Goal: Transaction & Acquisition: Purchase product/service

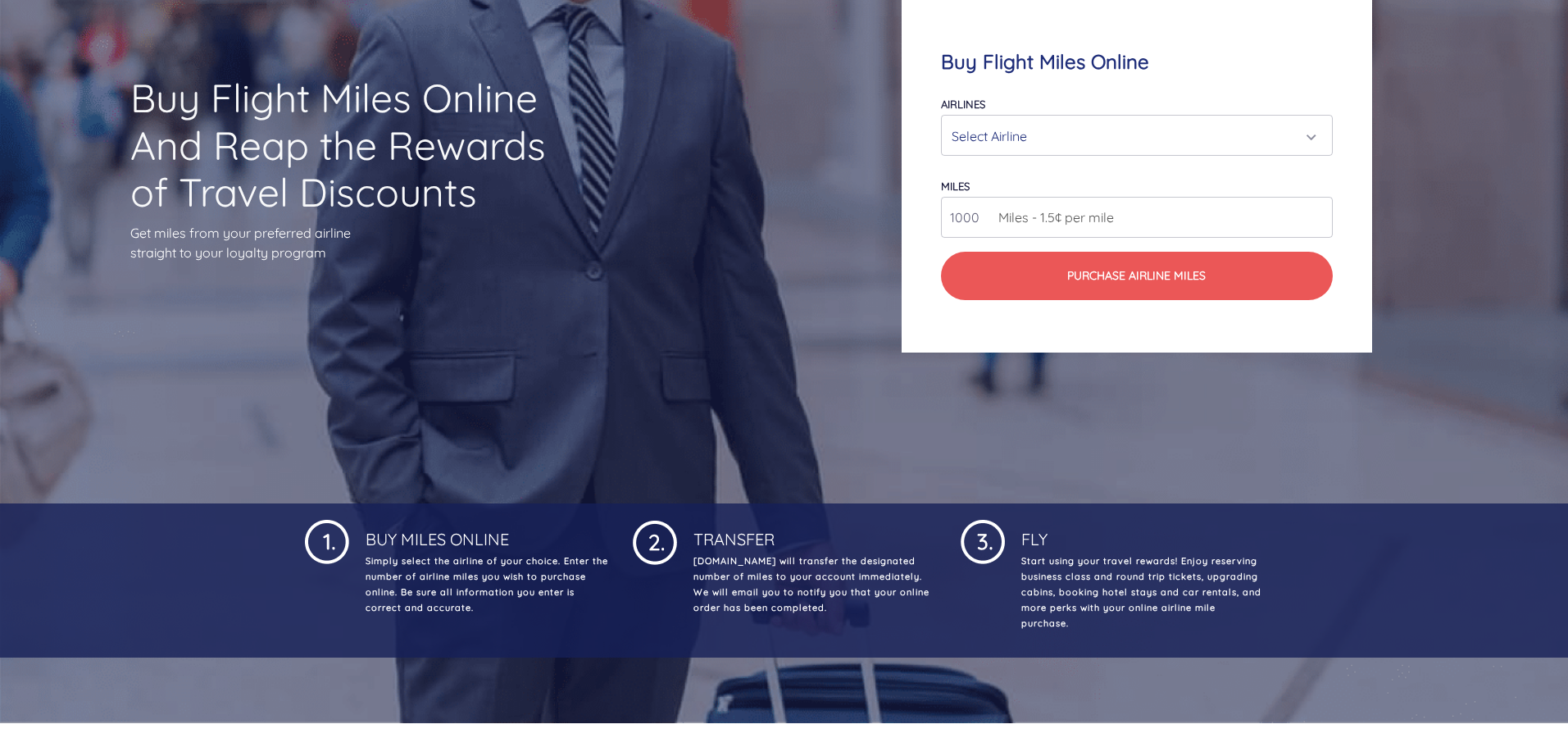
scroll to position [246, 0]
click at [1098, 134] on div "Select Airline" at bounding box center [1131, 135] width 360 height 31
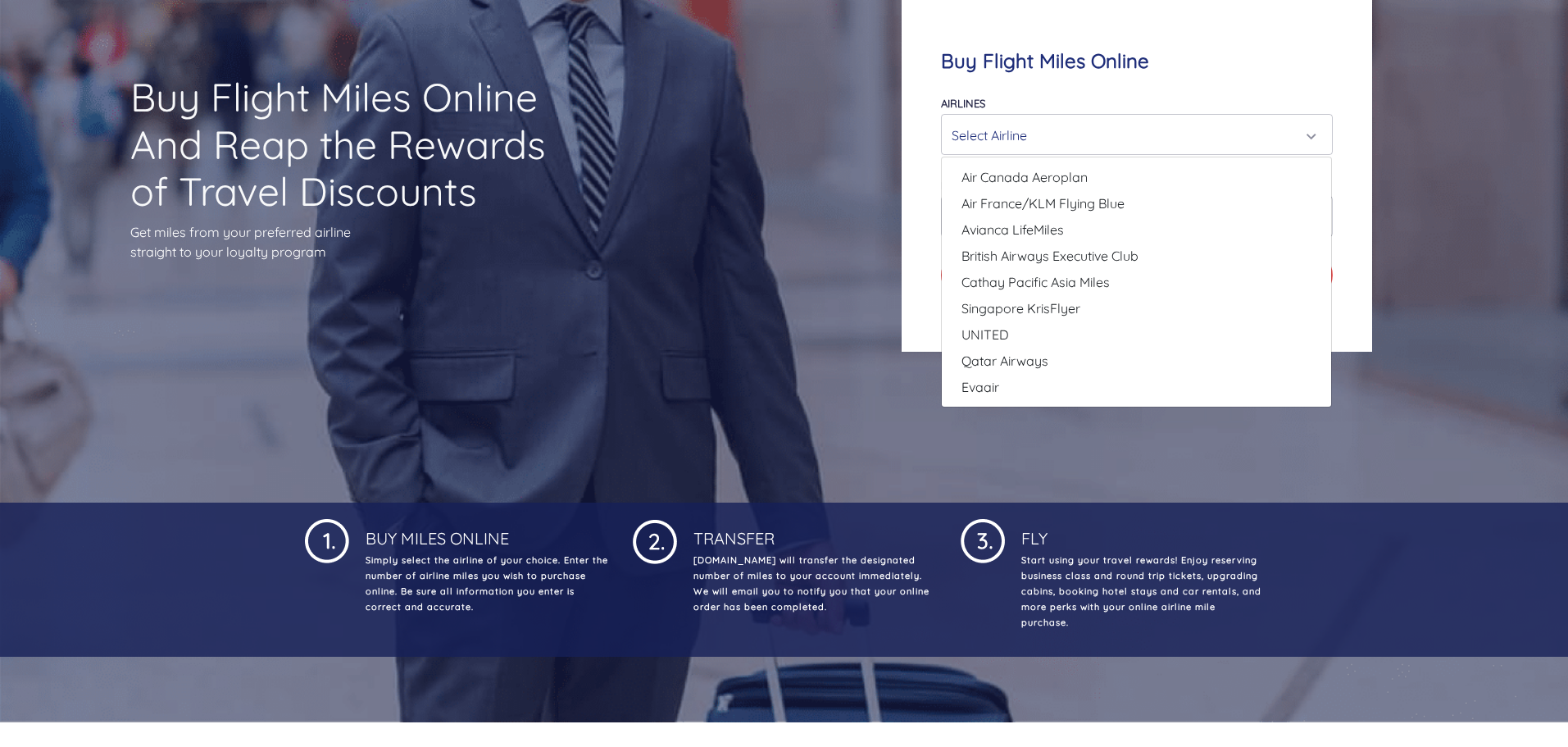
click at [690, 119] on div "Buy Flight Miles Online And Reap the Rewards of Travel Discounts Get miles from…" at bounding box center [784, 174] width 1568 height 657
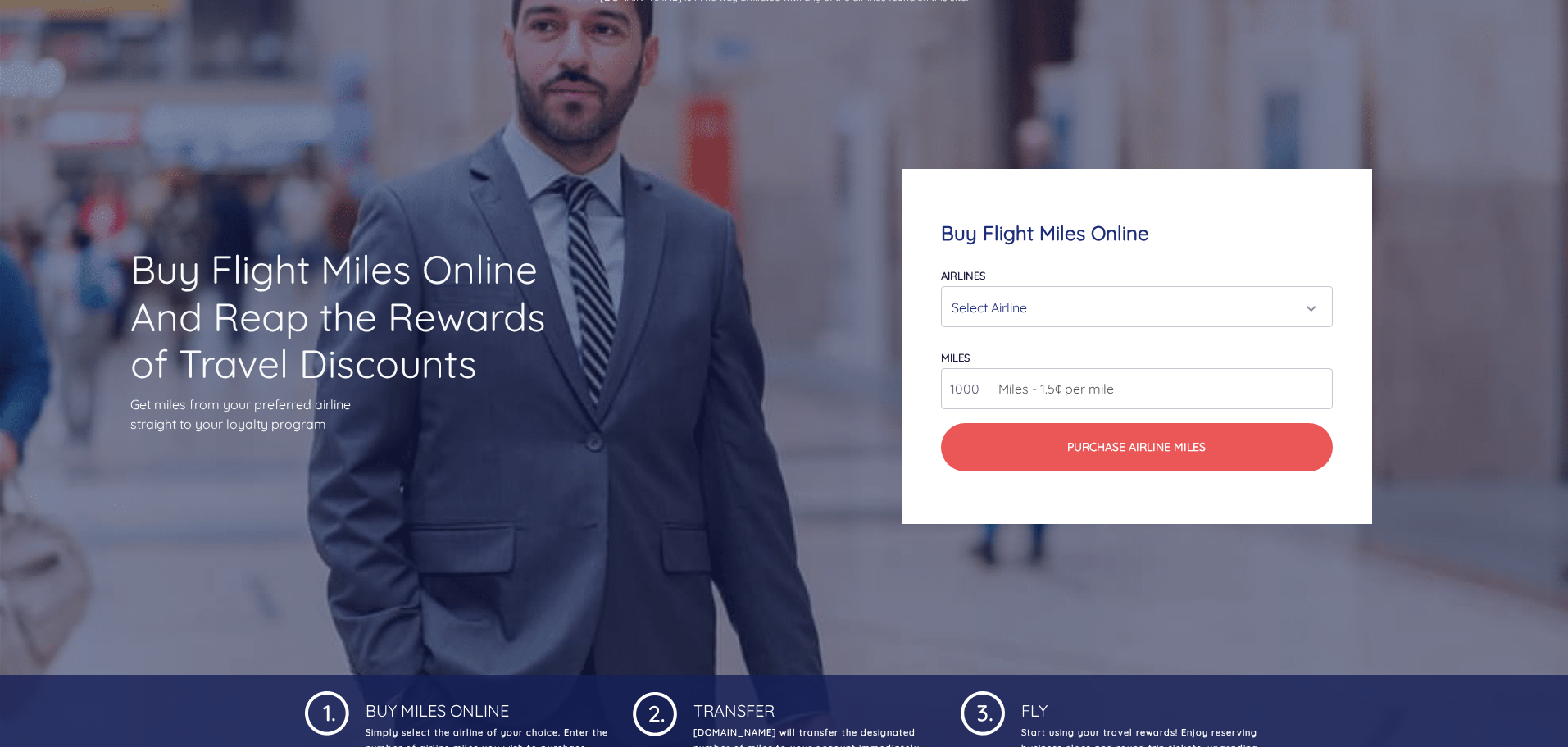
scroll to position [82, 0]
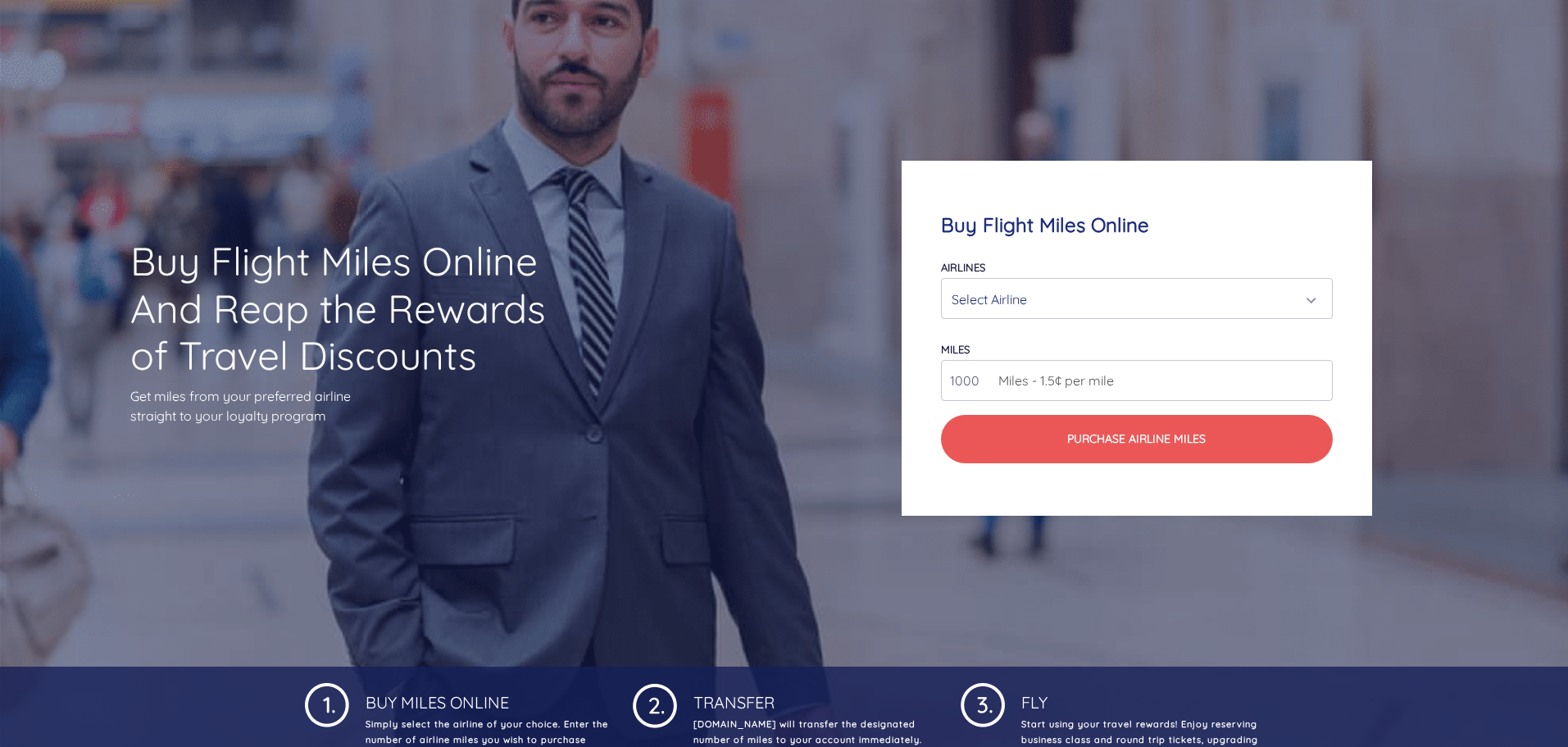
click at [1121, 295] on div "Select Airline" at bounding box center [1131, 299] width 360 height 31
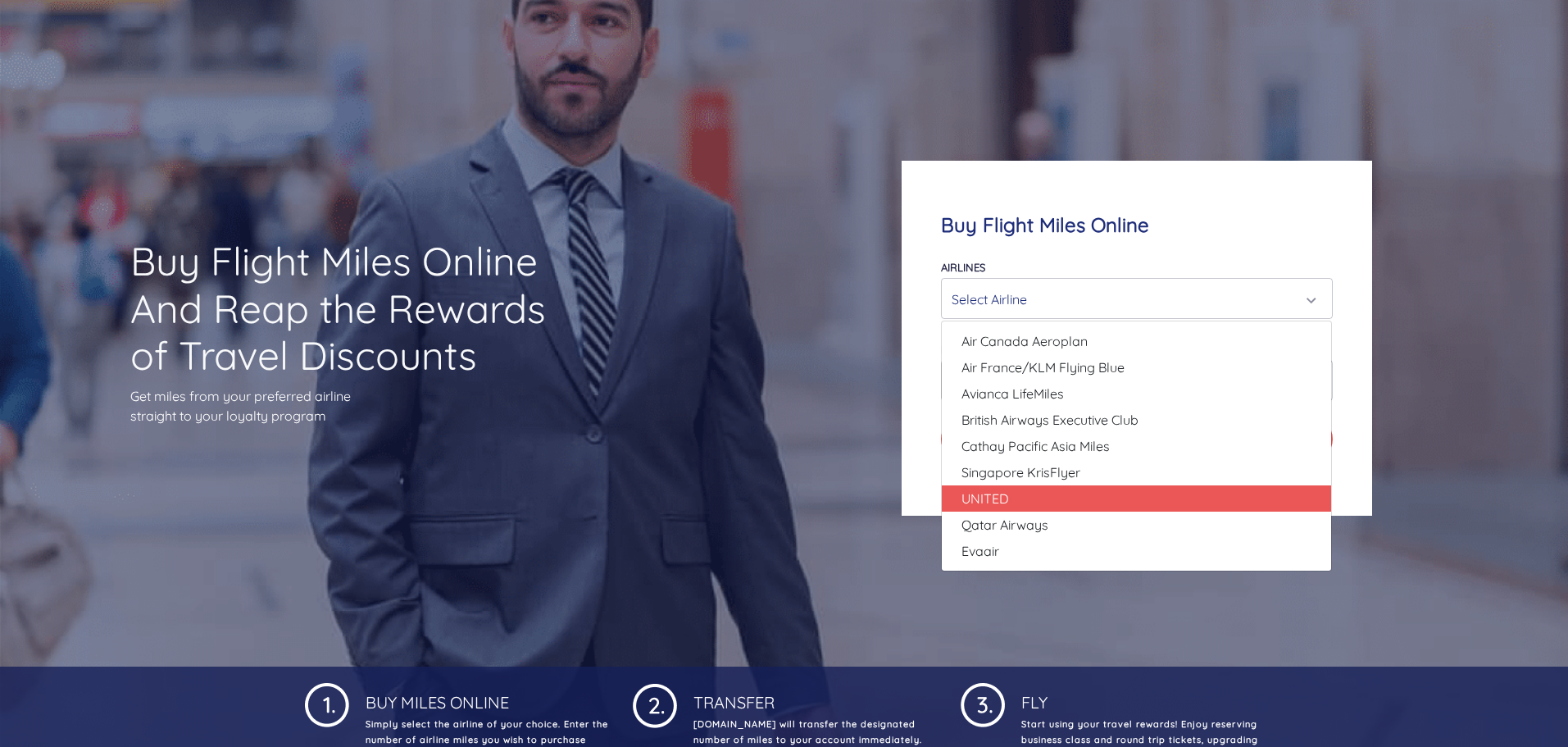
click at [1024, 492] on link "UNITED" at bounding box center [1136, 498] width 389 height 27
select select "UNITED"
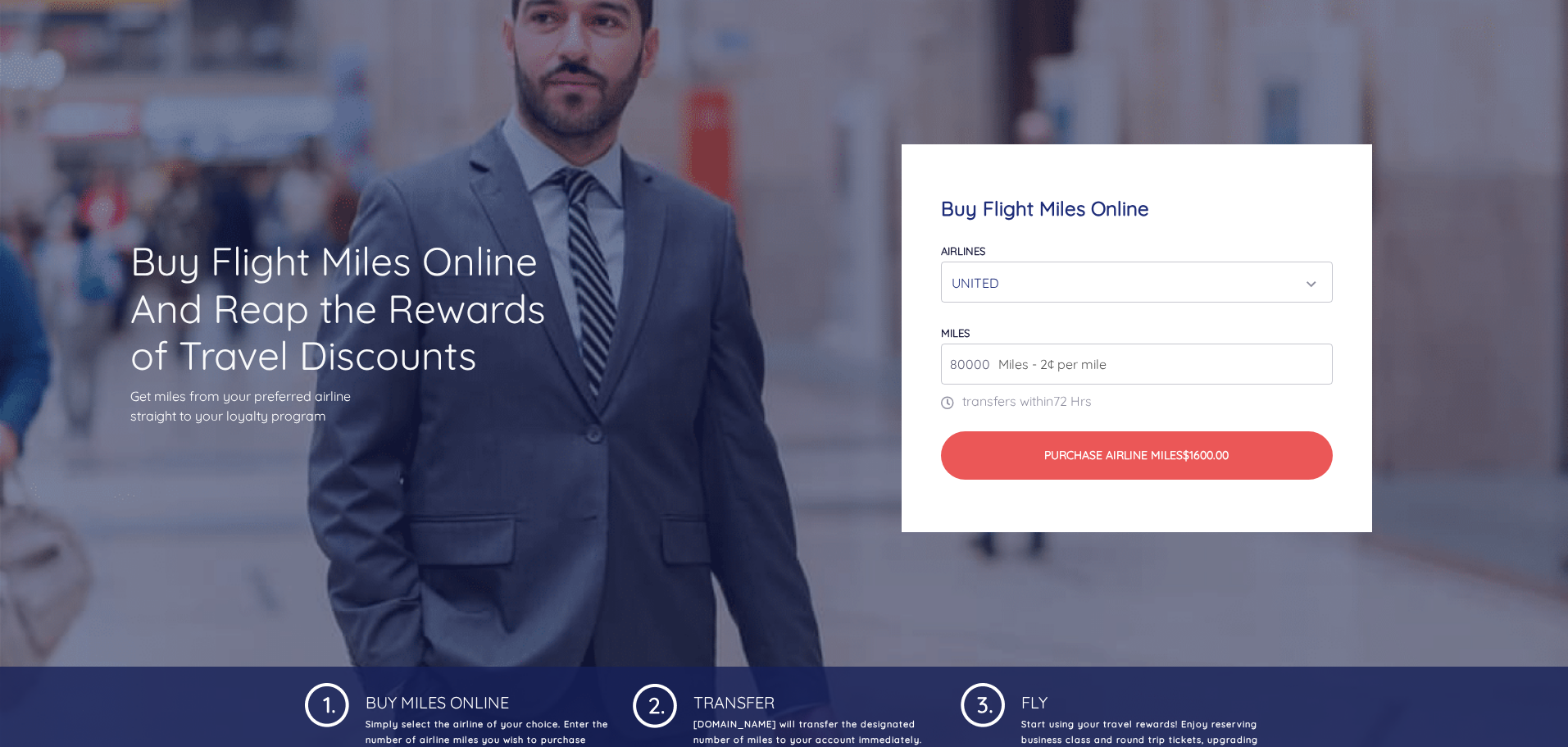
click at [1094, 360] on span "Miles - 2¢ per mile" at bounding box center [1048, 363] width 117 height 20
click at [1109, 369] on input "80000" at bounding box center [1136, 364] width 391 height 41
click at [1316, 357] on input "81000" at bounding box center [1136, 364] width 391 height 41
click at [1316, 357] on input "82000" at bounding box center [1136, 364] width 391 height 41
click at [1316, 357] on input "83000" at bounding box center [1136, 364] width 391 height 41
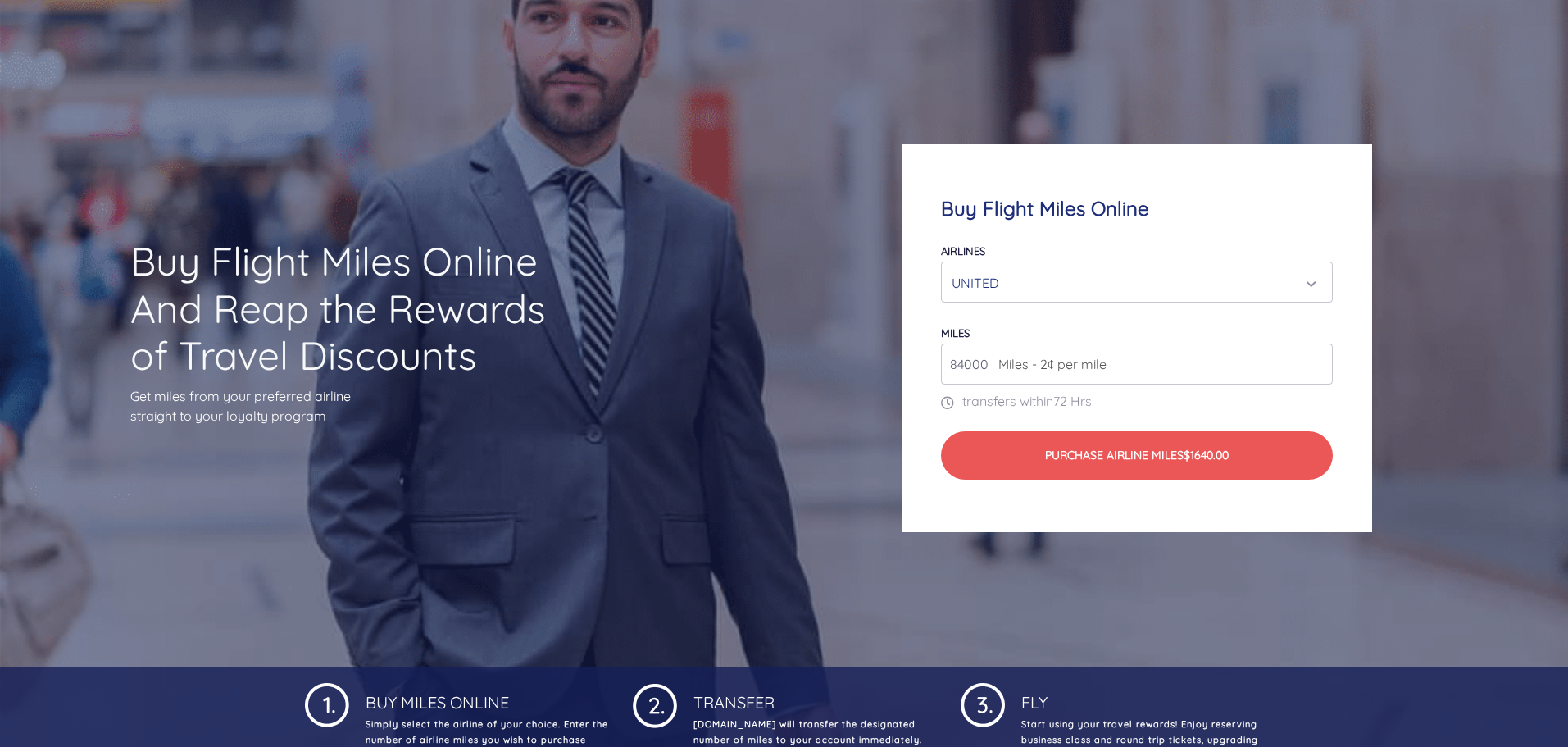
type input "84000"
click at [1316, 357] on input "84000" at bounding box center [1136, 364] width 391 height 41
